Goal: Check status: Check status

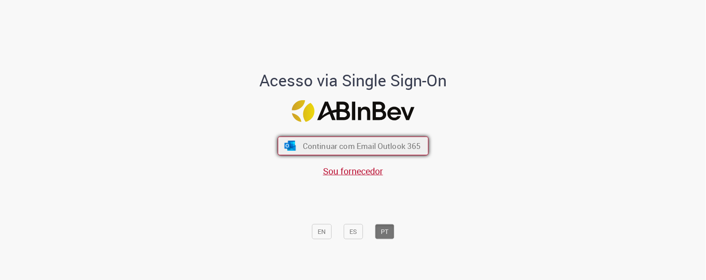
click at [285, 148] on img "submit" at bounding box center [290, 147] width 13 height 10
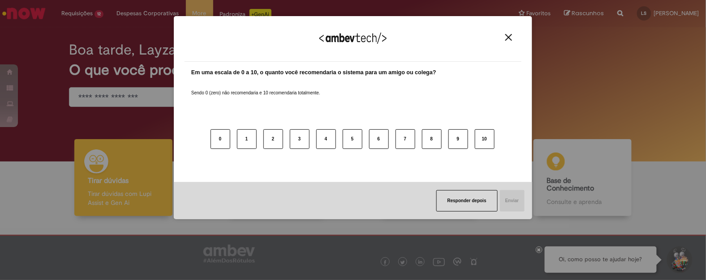
click at [86, 9] on div "Agradecemos seu feedback! Em uma escala de 0 a 10, o quanto você recomendaria o…" at bounding box center [353, 140] width 706 height 280
click at [495, 205] on button "Responder depois" at bounding box center [466, 201] width 61 height 22
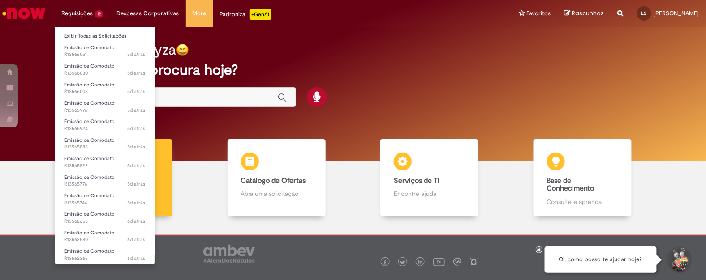
click at [92, 12] on li "Requisições 12 Exibir Todas as Solicitações Emissão de Comodato 5d atrás 5 dias…" at bounding box center [83, 13] width 56 height 27
click at [97, 35] on link "Exibir Todas as Solicitações" at bounding box center [104, 36] width 99 height 10
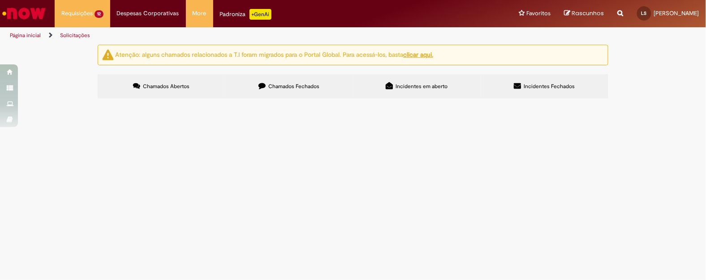
scroll to position [95, 0]
click at [0, 0] on span "CDD CAMPINAS-61025776000150-DIVINO FOGAO- AMERICANA MALL" at bounding box center [0, 0] width 0 height 0
click at [0, 0] on span "CDD SAO PAULO-17261661022142-OUTBACK-OUTBACK STEAKHOUSE RESTAURANTES BRASIL S.A." at bounding box center [0, 0] width 0 height 0
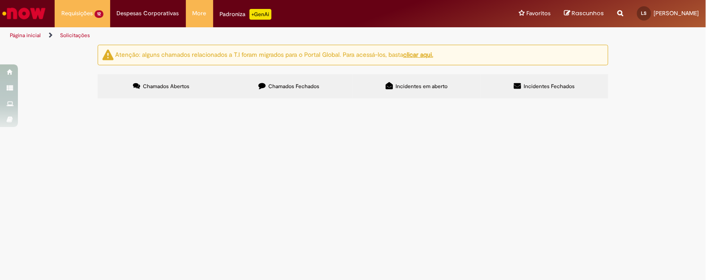
click at [0, 0] on span "CDD BRASILIA-35964901000269-MANIA DE CHURRASCO-TMCB Comércio de Alimentos Ltda" at bounding box center [0, 0] width 0 height 0
click at [0, 0] on span "CDD PRAIA GRANDE-62215492000190-PIZZA PRIME -Pizza Prime Bertioga" at bounding box center [0, 0] width 0 height 0
click at [0, 0] on span "CDD EMBU-62253110000112-JOHNNY ROCKETS-Rango Brabo Burger" at bounding box center [0, 0] width 0 height 0
click at [0, 0] on span "REVENDA IMPERIO/DUQUE DE CAXIAS (RJ)-28775179000178-COCO BAMBU -COCO BAMBU GRAN…" at bounding box center [0, 0] width 0 height 0
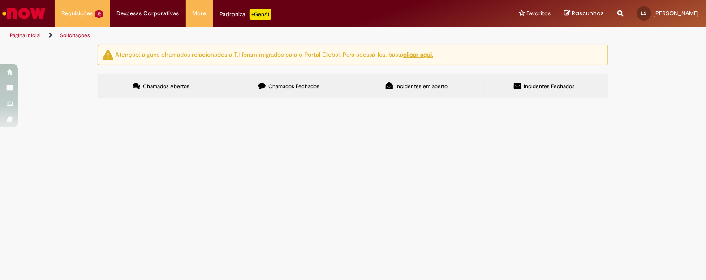
click at [0, 0] on td "REVENDA IMPERIO/DUQUE DE CAXIAS (RJ)-28775179000178-COCO BAMBU- COCO BAMBU GRAN…" at bounding box center [0, 0] width 0 height 0
click at [0, 0] on span "REVENDA IMPERIO/DUQUE DE CAXIAS (RJ)-28775179000178-COCO BAMBU- COCO BAMBU GRAN…" at bounding box center [0, 0] width 0 height 0
click at [0, 0] on span "REVENDA IMPERIO/DUQUE DE CAXIAS (RJ)-28775179000178-COCO BAMBU -COCO BAMBU GRAN…" at bounding box center [0, 0] width 0 height 0
drag, startPoint x: 105, startPoint y: 60, endPoint x: 138, endPoint y: 235, distance: 178.1
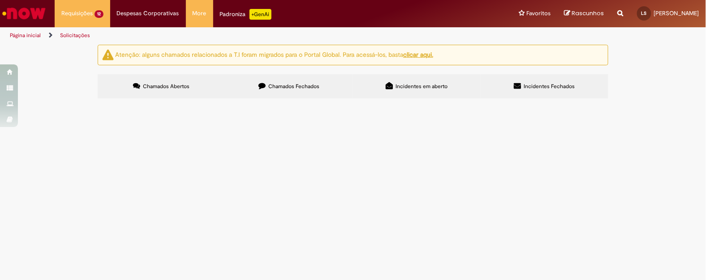
click at [0, 0] on tbody "R13566051 Emissão de Comodato REVENDA IMPERIO/DUQUE DE CAXIAS (RJ)-287751790001…" at bounding box center [0, 0] width 0 height 0
click at [81, 101] on div "Atenção: alguns chamados relacionados a T.I foram migrados para o Portal Global…" at bounding box center [353, 73] width 706 height 56
drag, startPoint x: 134, startPoint y: 62, endPoint x: 106, endPoint y: 100, distance: 47.8
click at [0, 0] on tbody "R13566051 Emissão de Comodato REVENDA IMPERIO/DUQUE DE CAXIAS (RJ)-287751790001…" at bounding box center [0, 0] width 0 height 0
click at [0, 0] on td "R13566030" at bounding box center [0, 0] width 0 height 0
